Goal: Task Accomplishment & Management: Use online tool/utility

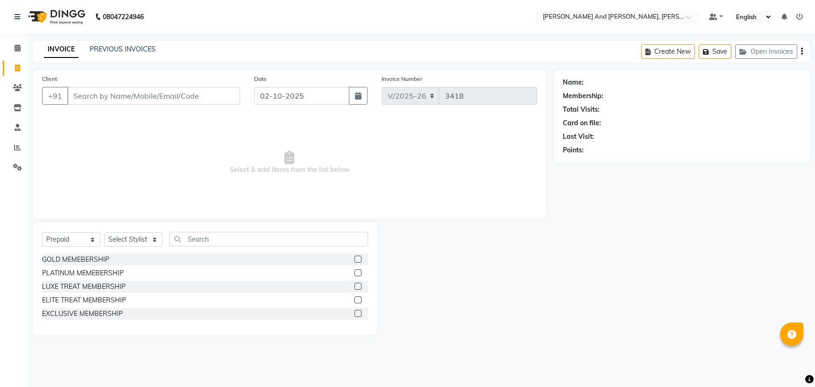
select select "6766"
select select "P"
click at [14, 68] on span at bounding box center [17, 68] width 16 height 11
select select "service"
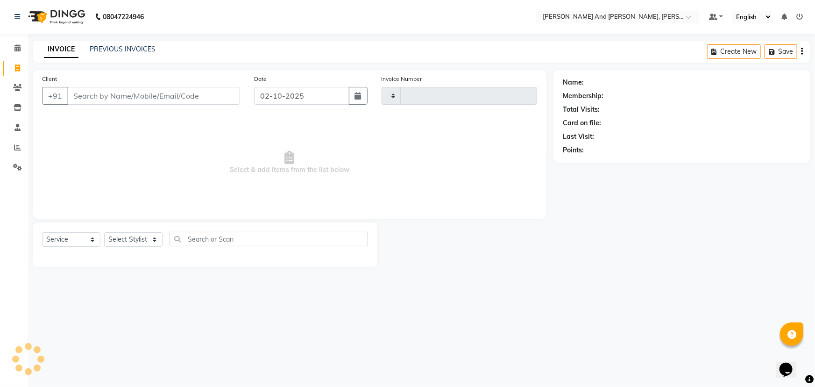
type input "3418"
select select "6766"
click at [17, 47] on icon at bounding box center [17, 47] width 6 height 7
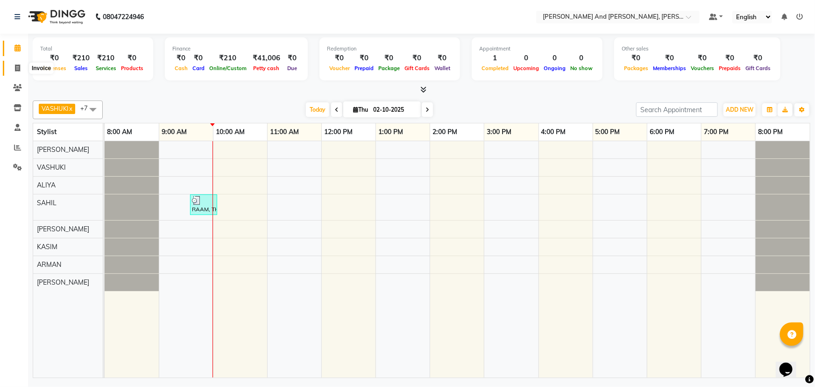
click at [18, 69] on icon at bounding box center [17, 67] width 5 height 7
select select "6766"
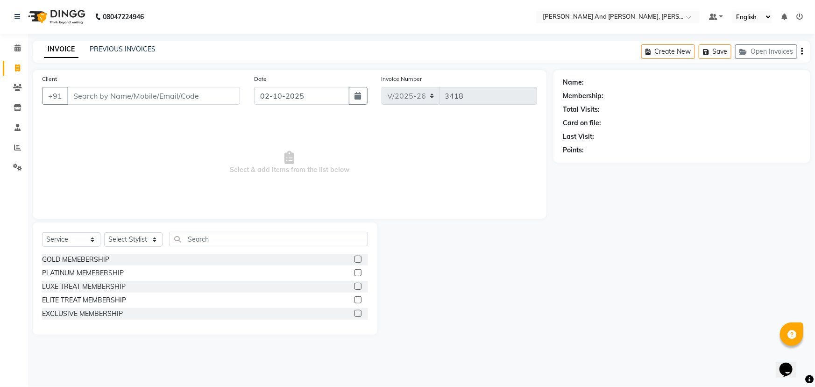
select select "P"
